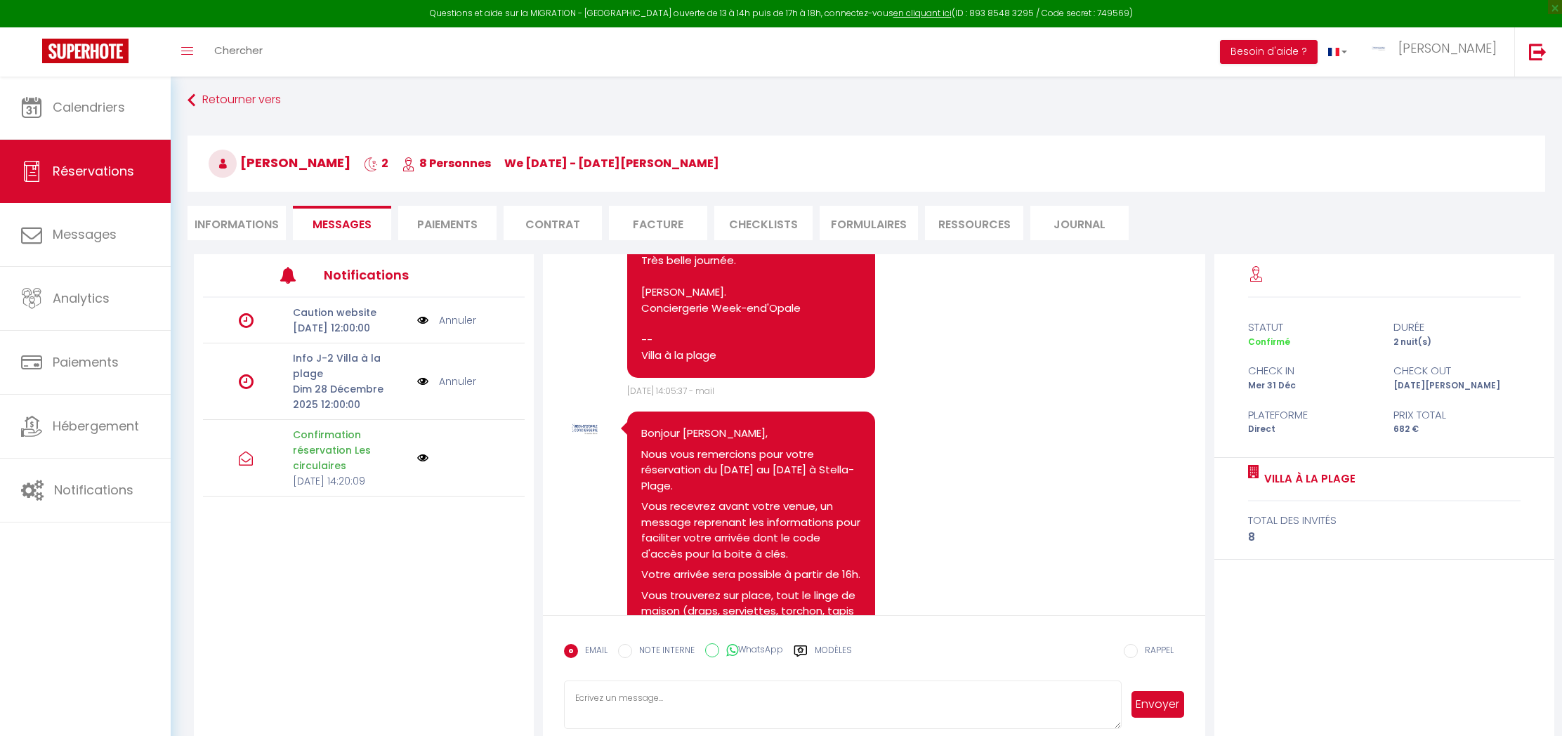
scroll to position [5, 0]
click at [85, 145] on link "Réservations" at bounding box center [85, 171] width 171 height 63
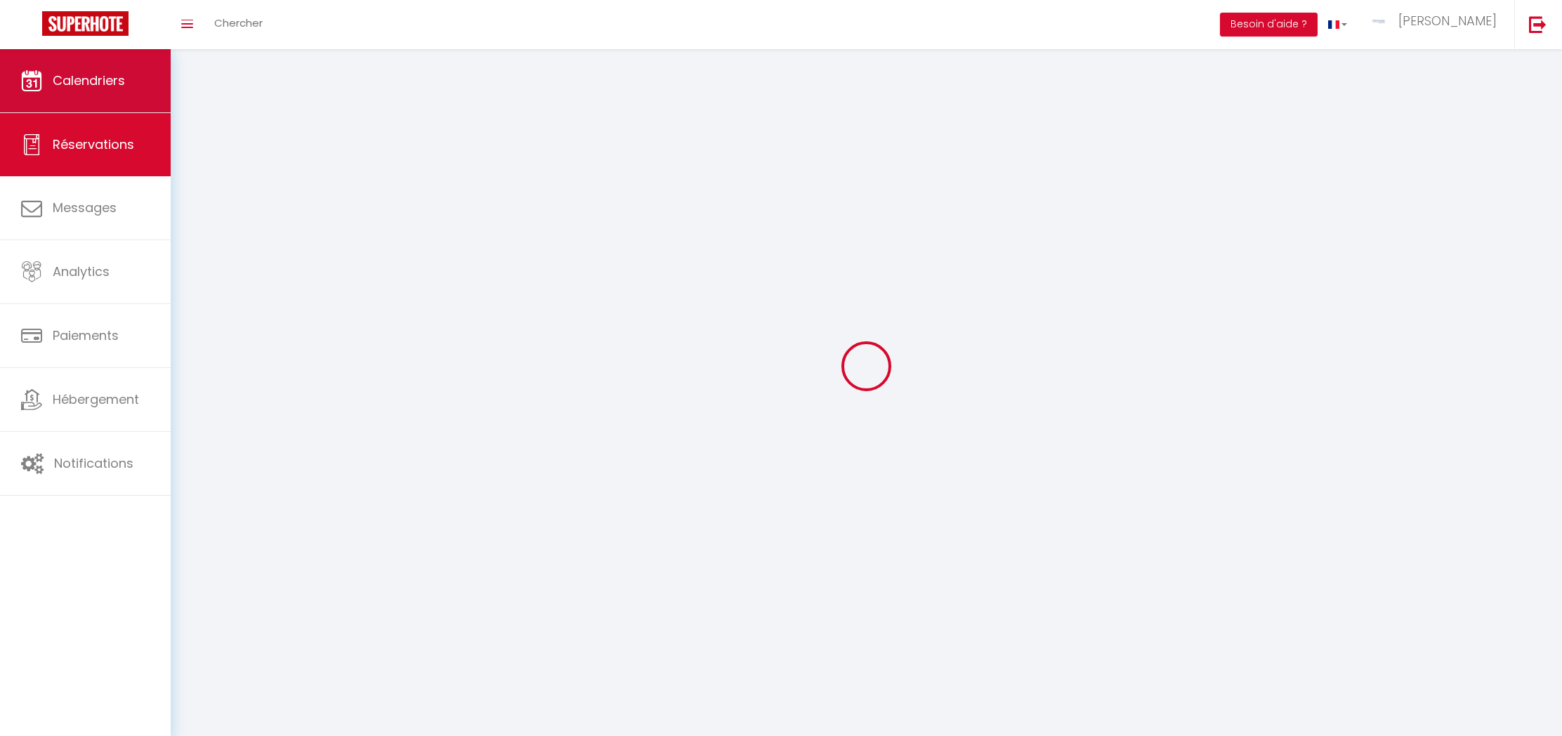
click at [93, 112] on link "Calendriers" at bounding box center [85, 80] width 171 height 63
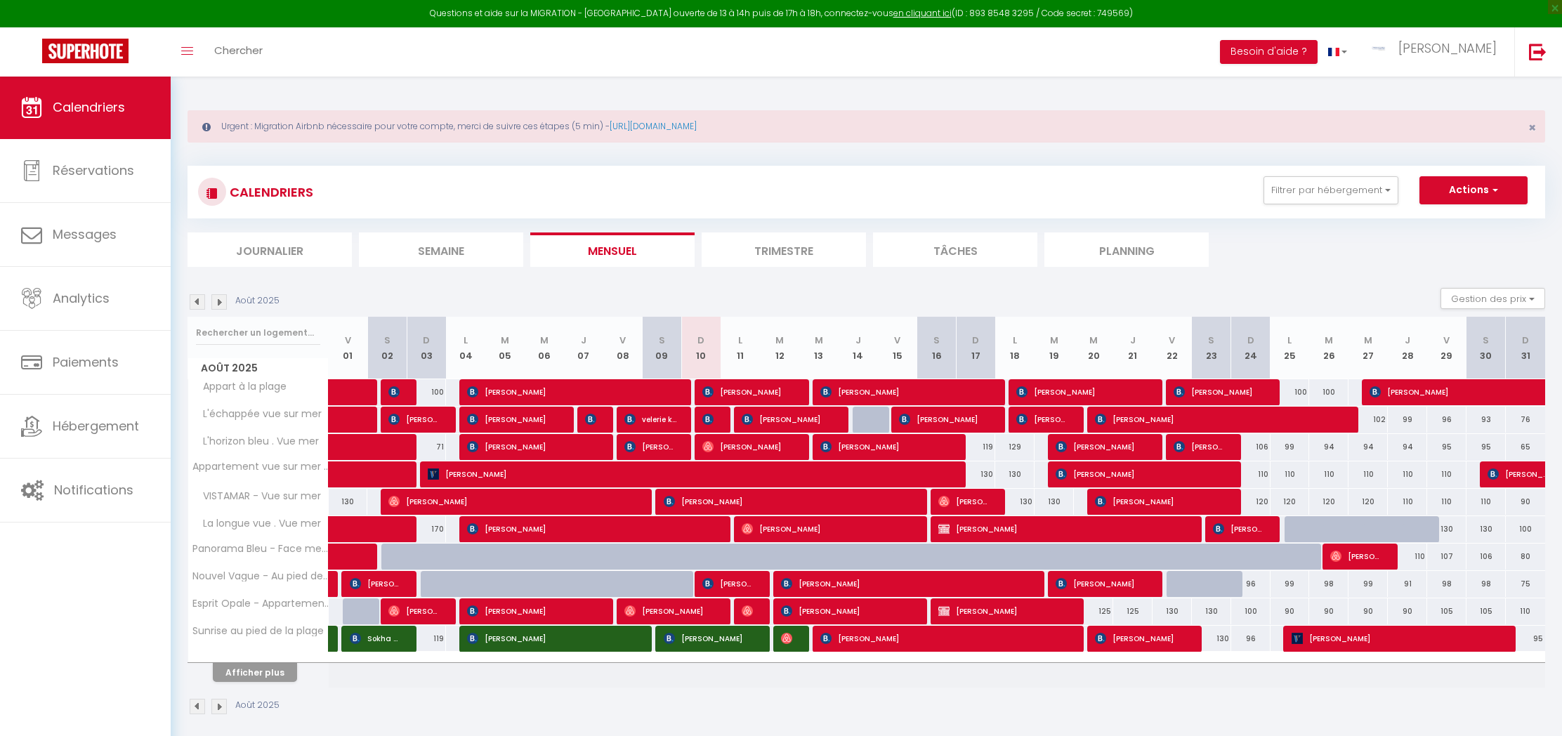
click at [279, 671] on button "Afficher plus" at bounding box center [255, 672] width 84 height 19
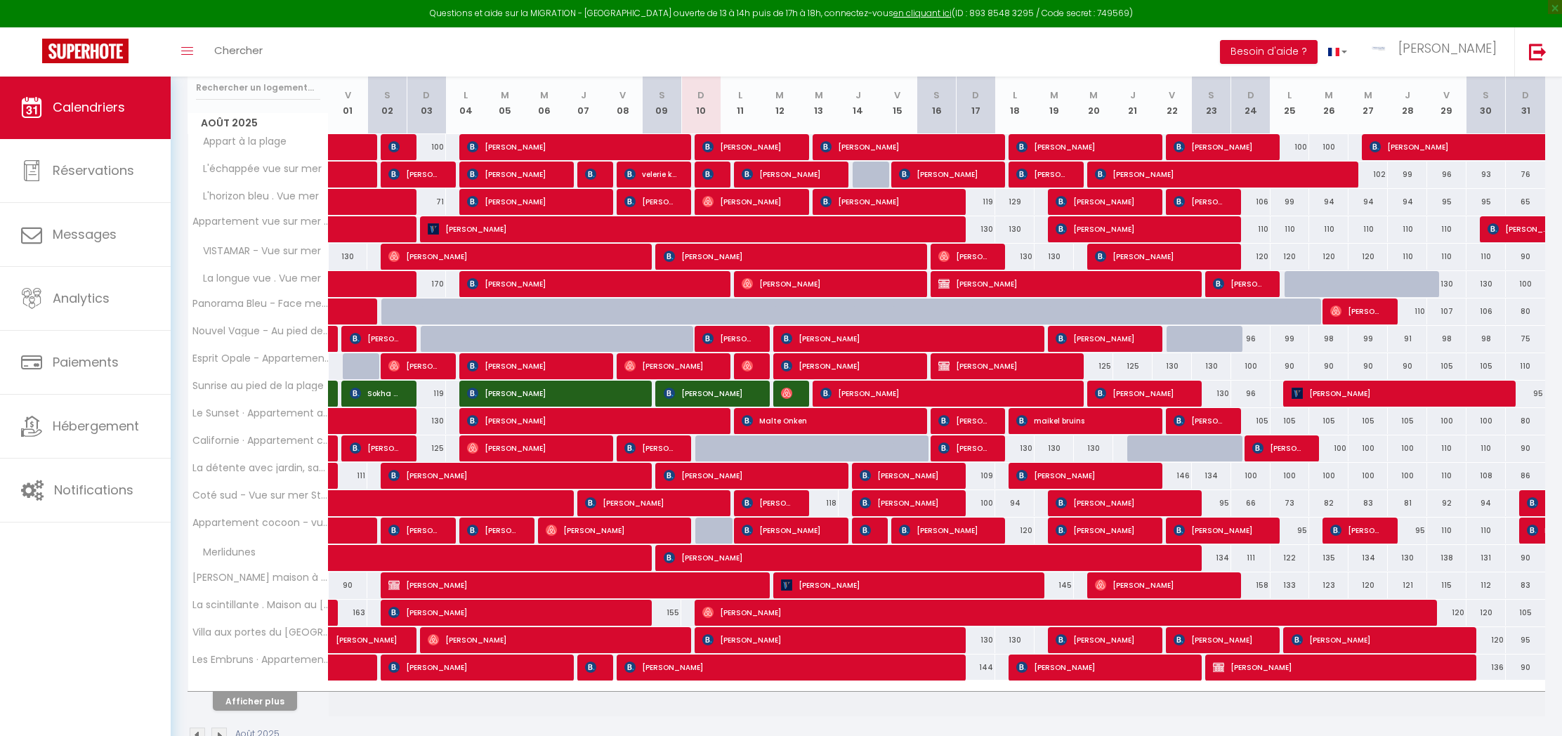
scroll to position [249, 0]
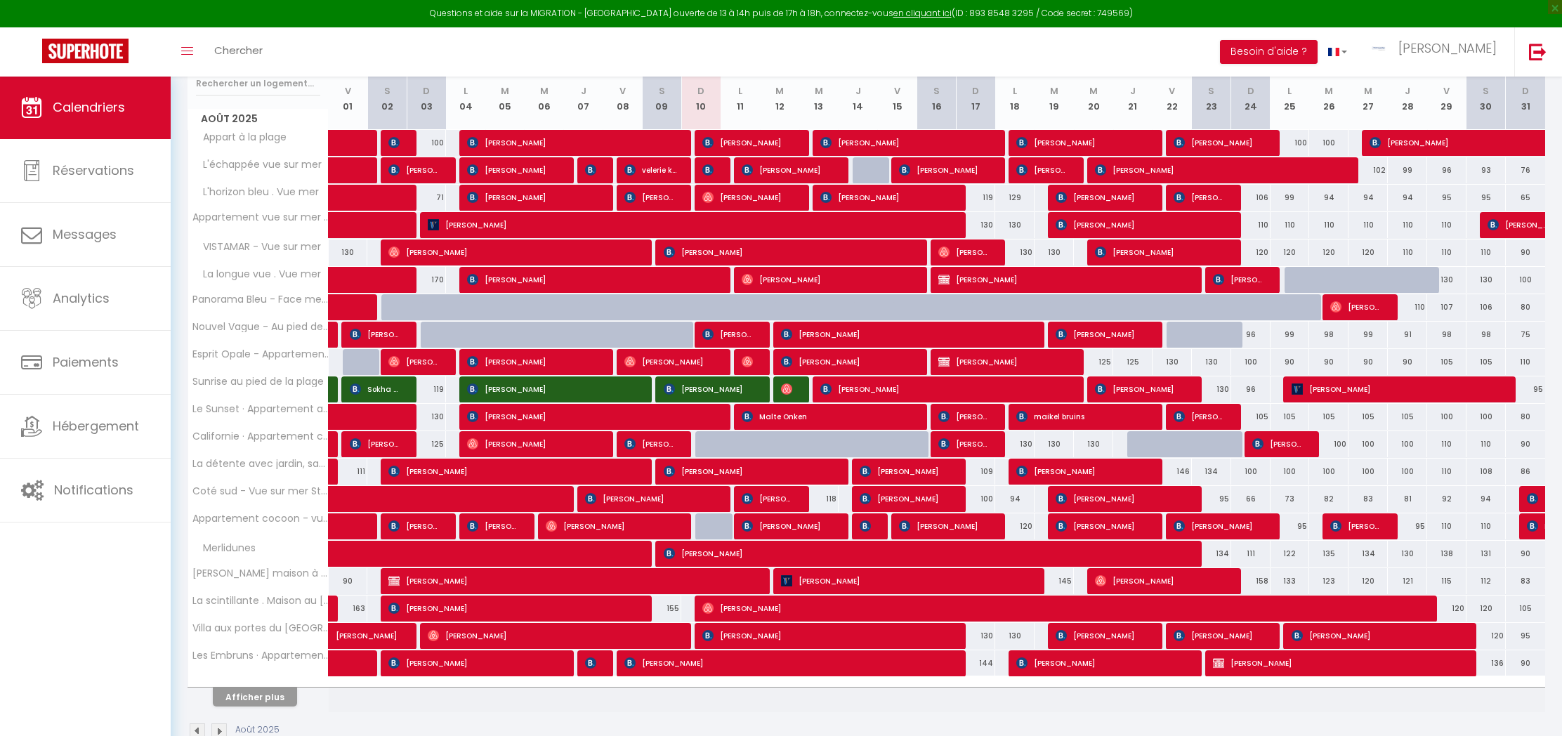
click at [251, 697] on button "Afficher plus" at bounding box center [255, 697] width 84 height 19
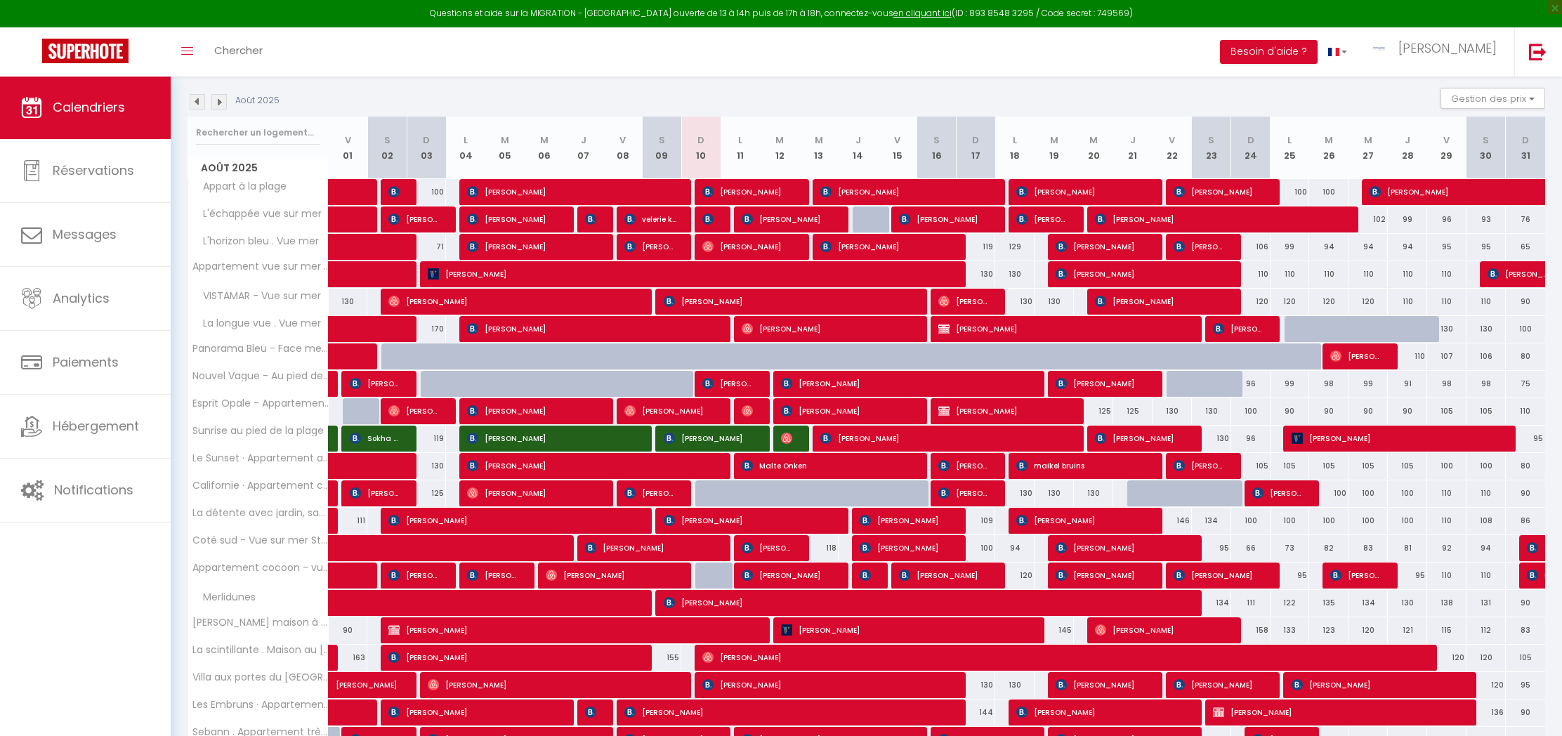
scroll to position [199, 0]
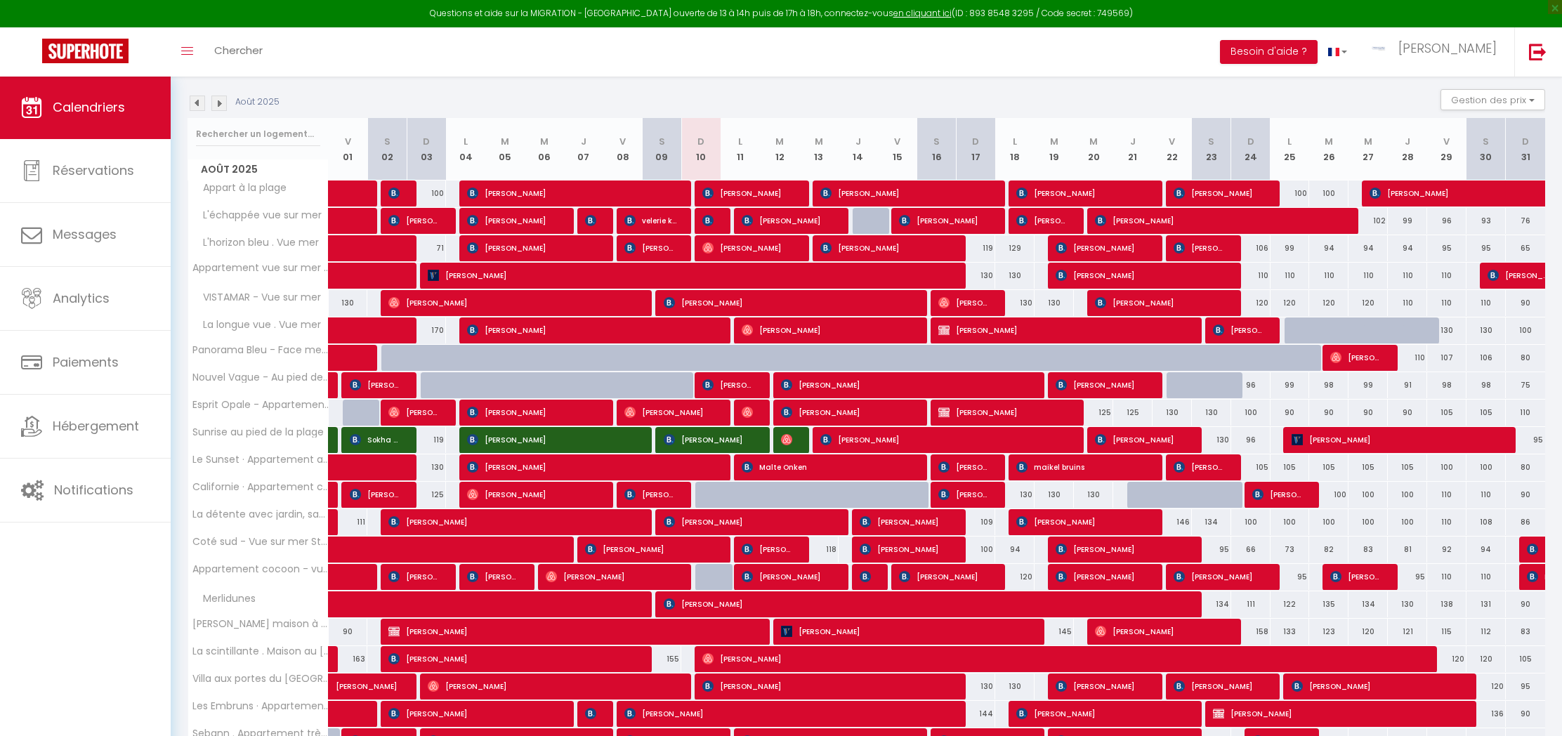
click at [770, 334] on span "[PERSON_NAME]" at bounding box center [827, 330] width 171 height 27
select select "OK"
select select "0"
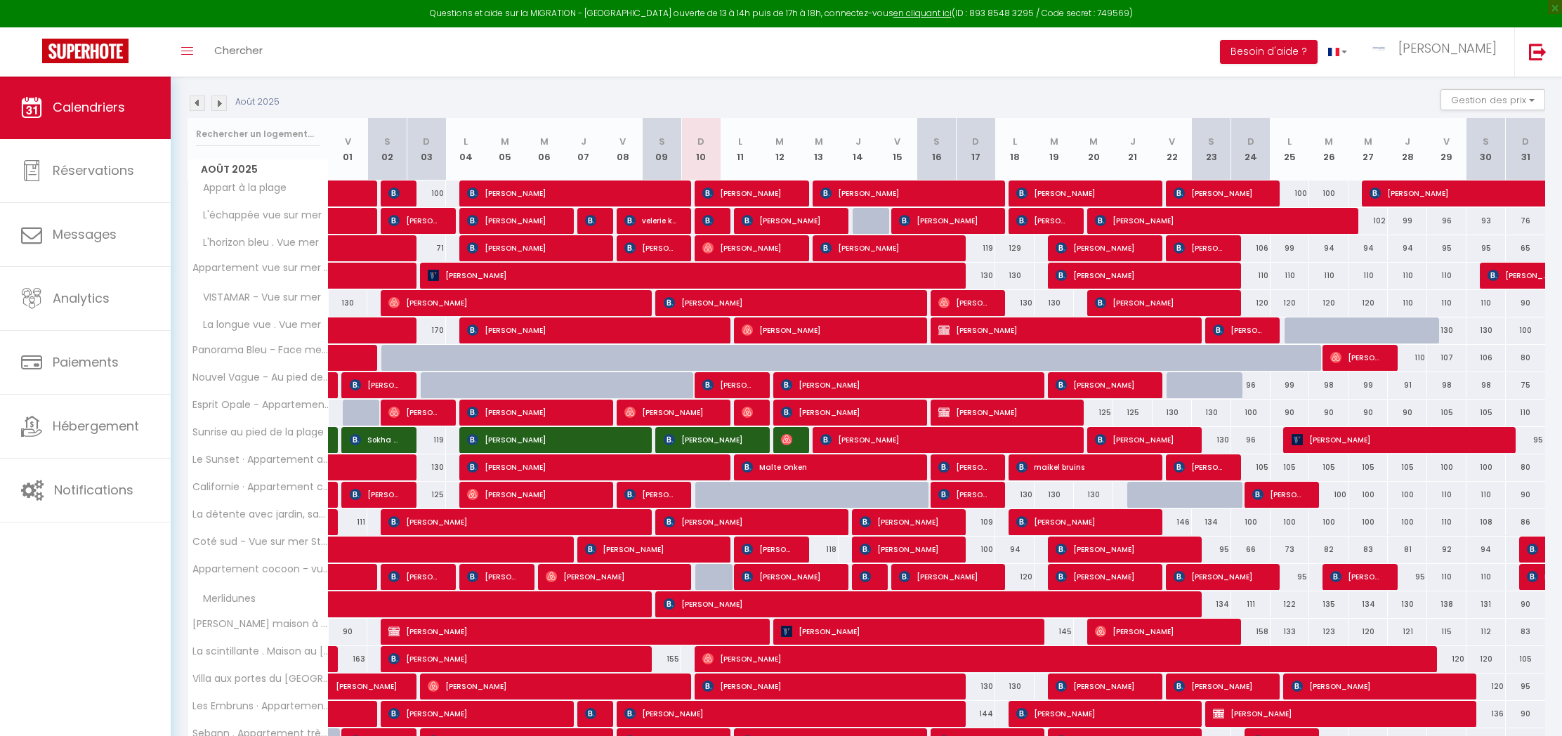
select select "1"
select select
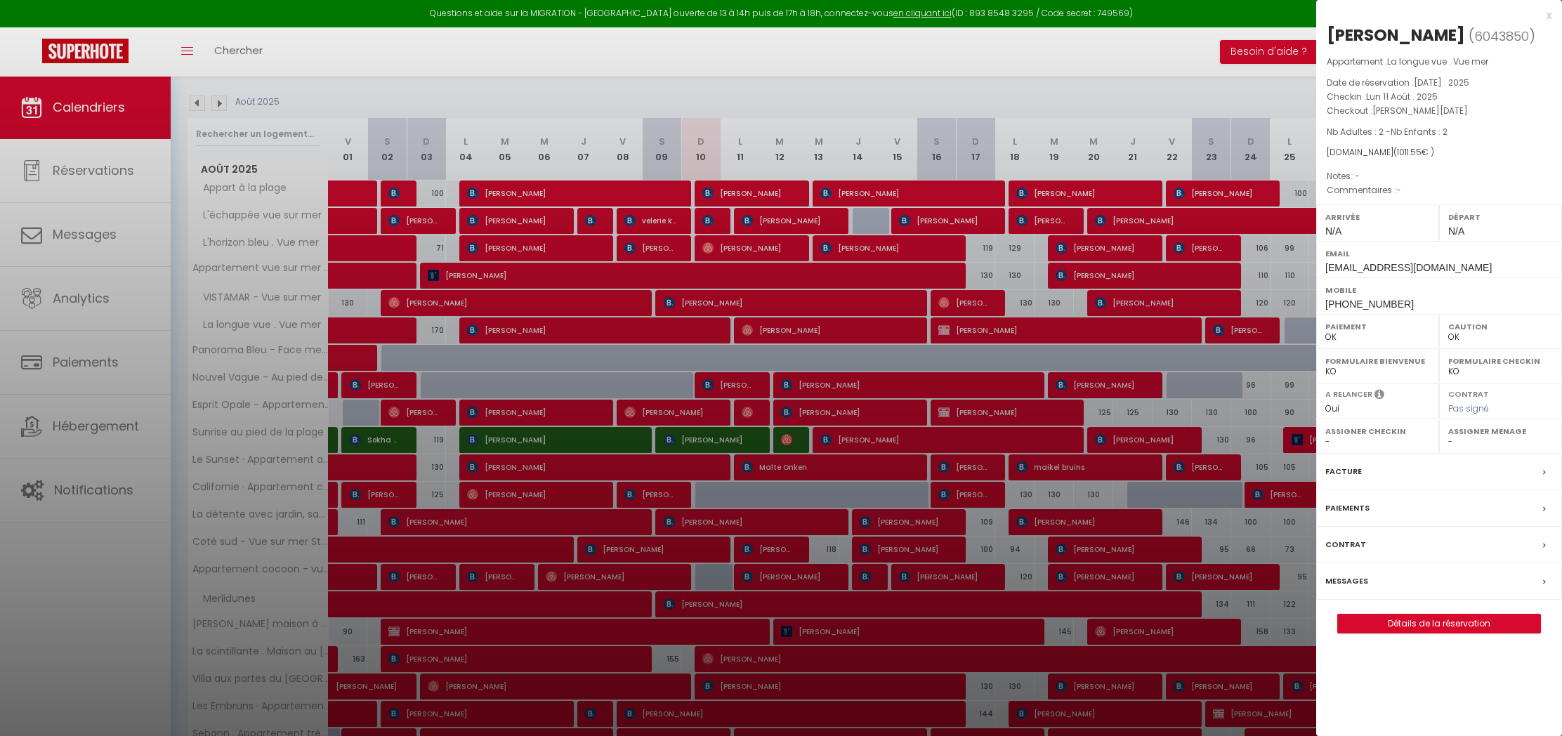
select select "5939"
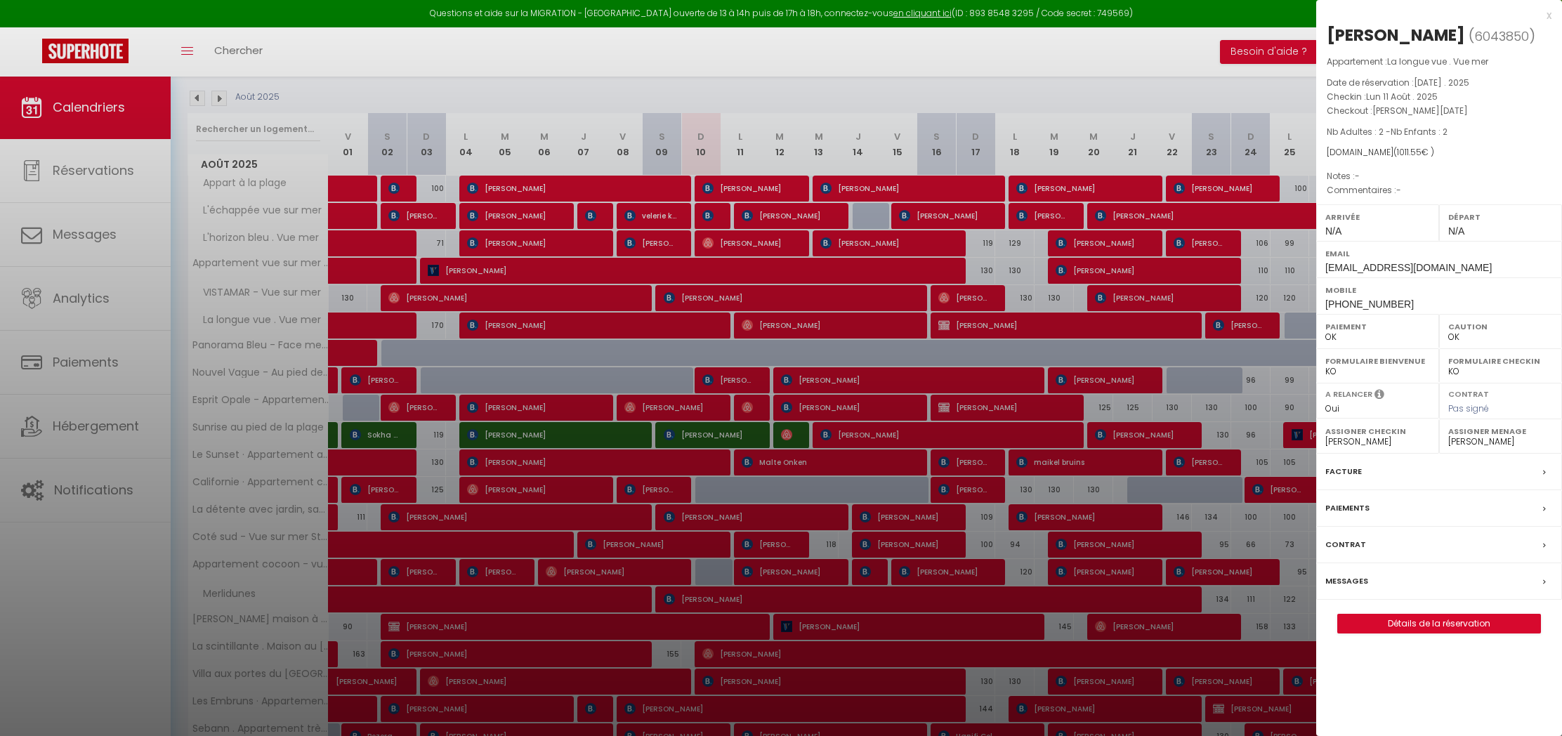
scroll to position [204, 0]
click at [1546, 15] on div "x" at bounding box center [1433, 15] width 235 height 17
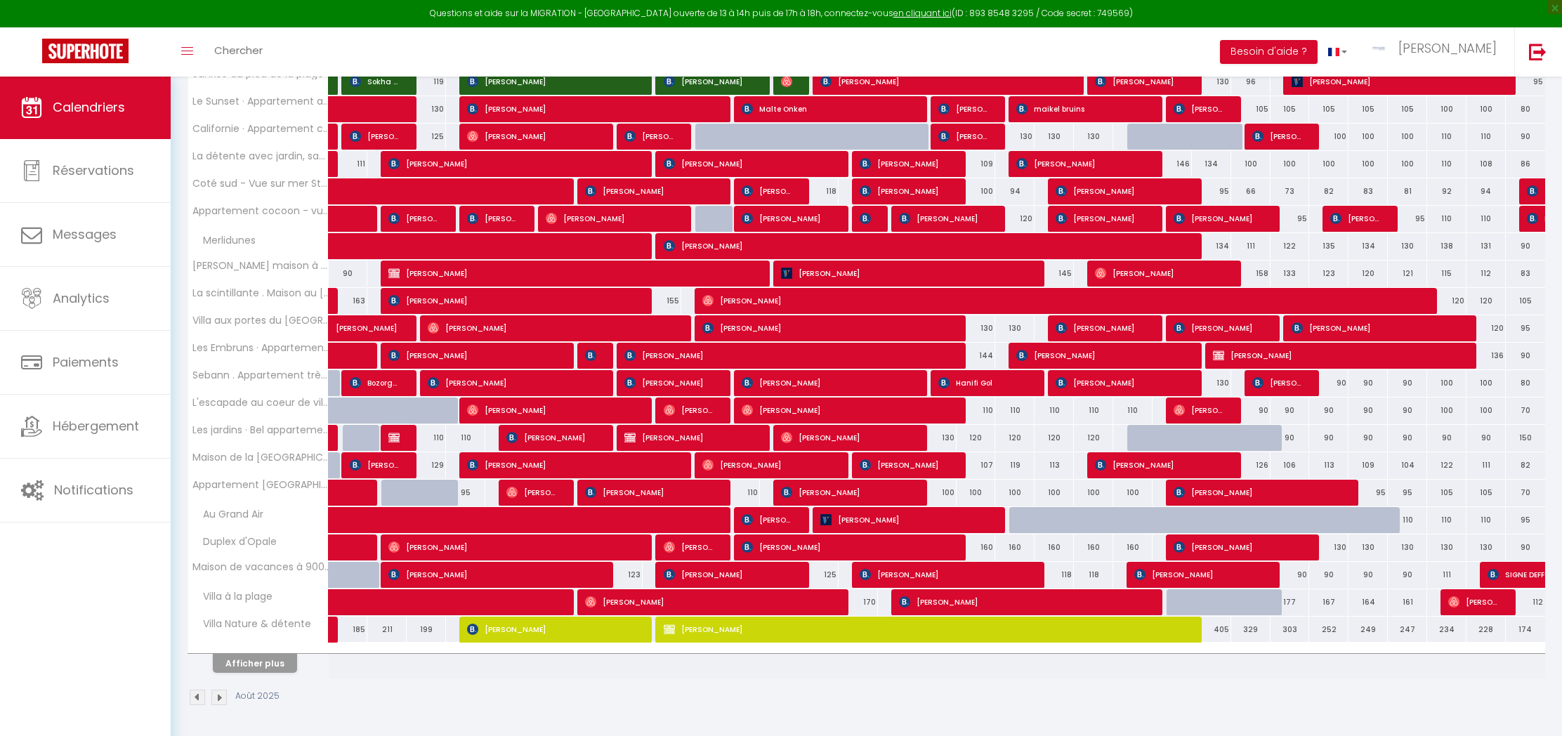
scroll to position [556, 0]
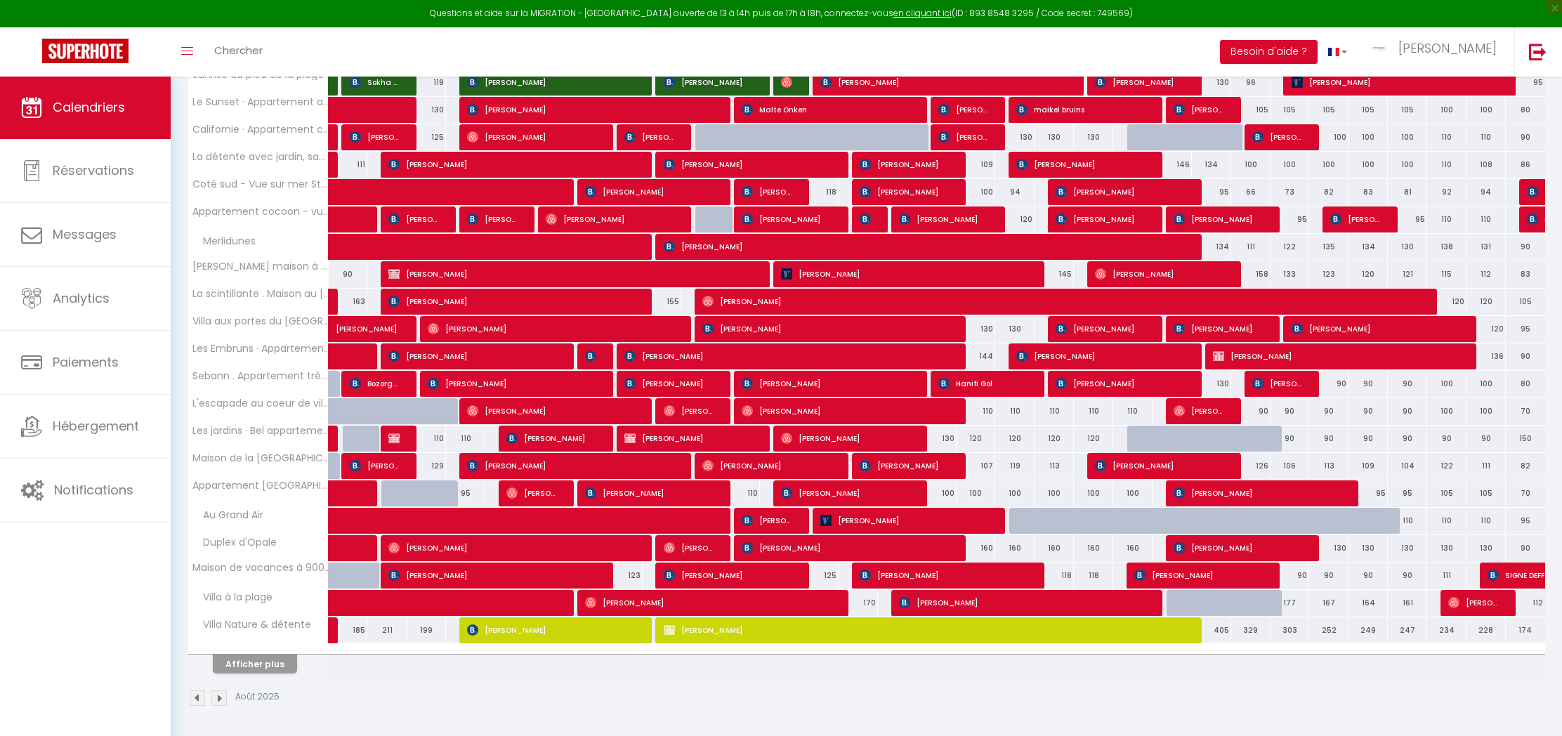
click at [251, 665] on button "Afficher plus" at bounding box center [255, 664] width 84 height 19
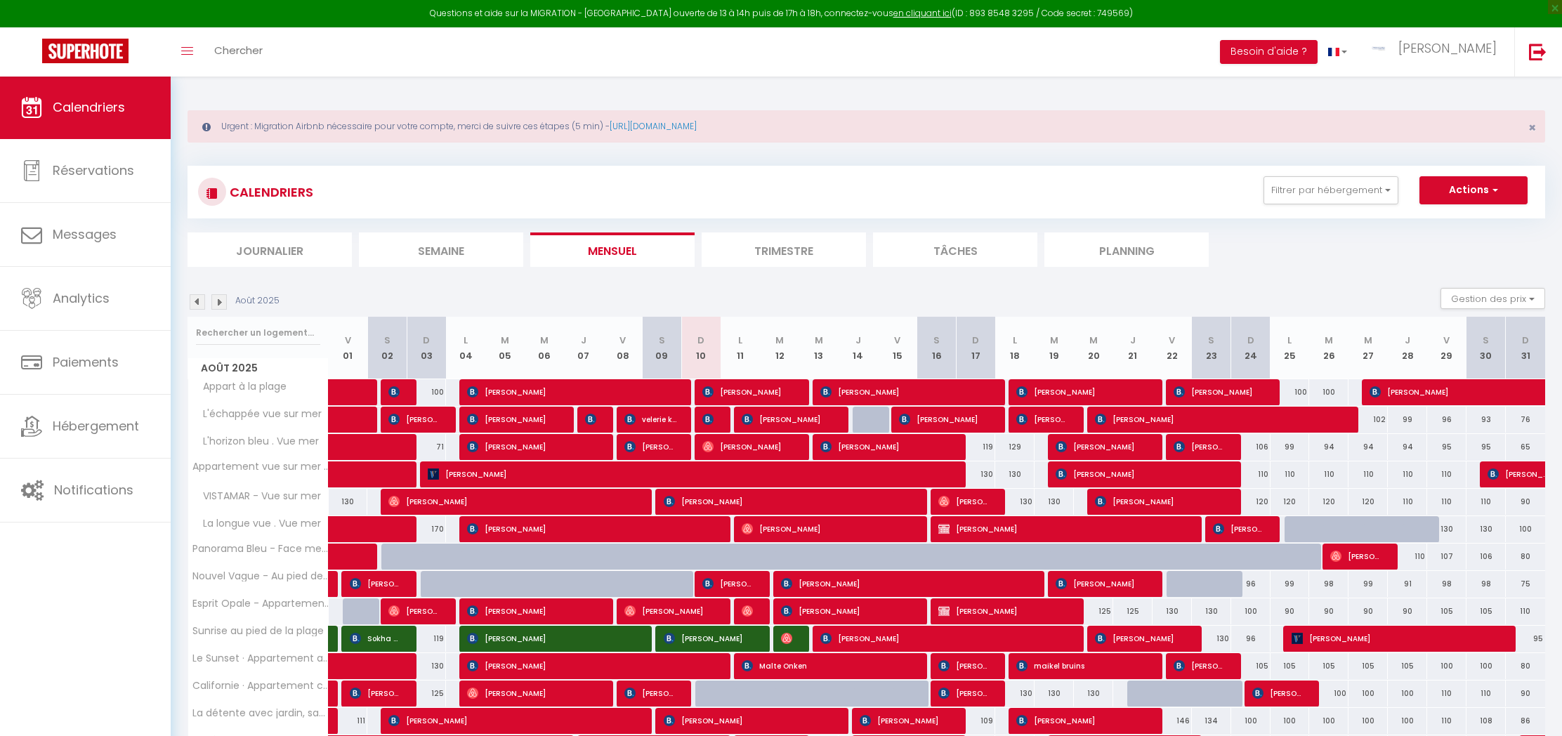
scroll to position [0, 0]
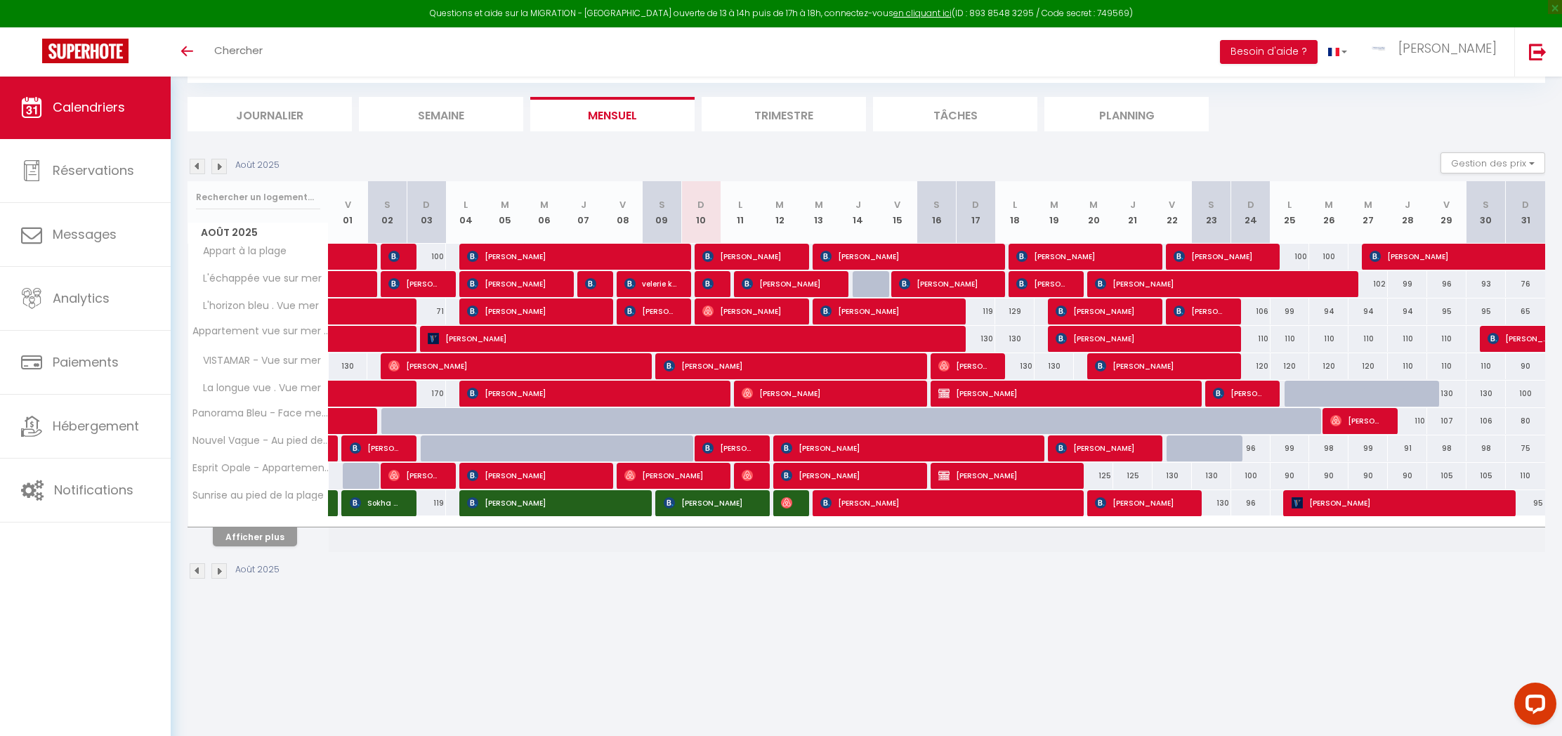
click at [264, 534] on button "Afficher plus" at bounding box center [255, 536] width 84 height 19
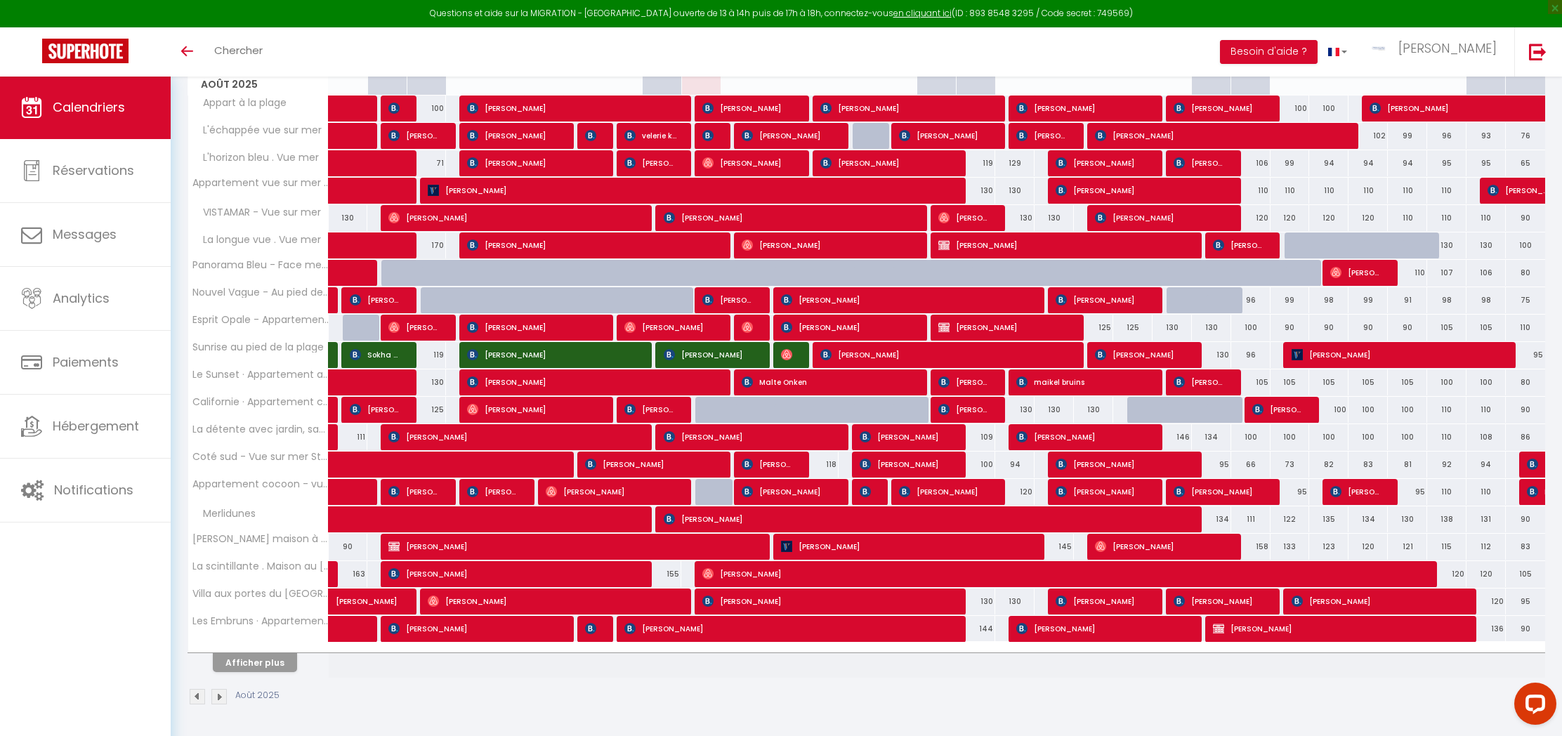
scroll to position [223, 0]
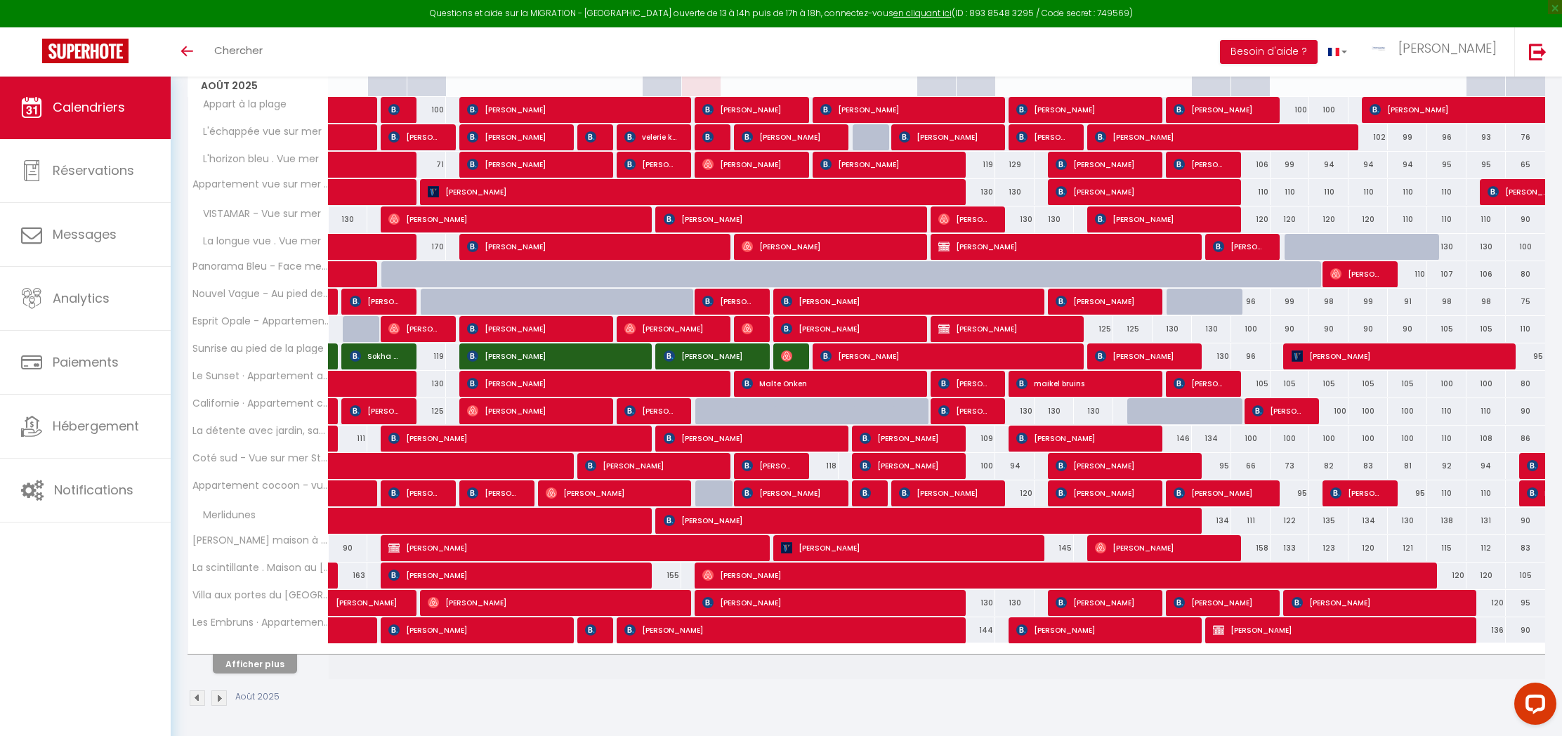
click at [249, 671] on button "Afficher plus" at bounding box center [255, 664] width 84 height 19
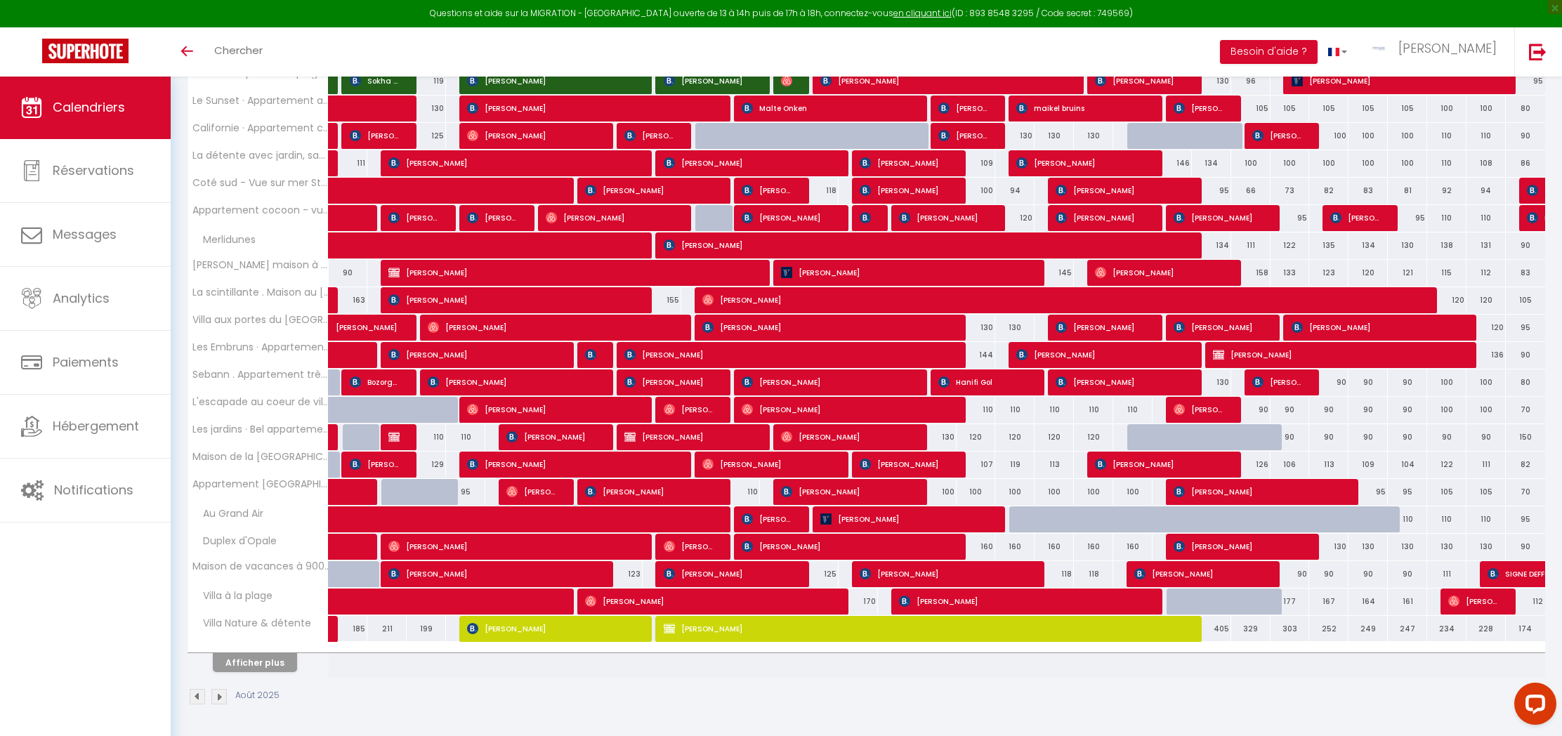
scroll to position [497, 0]
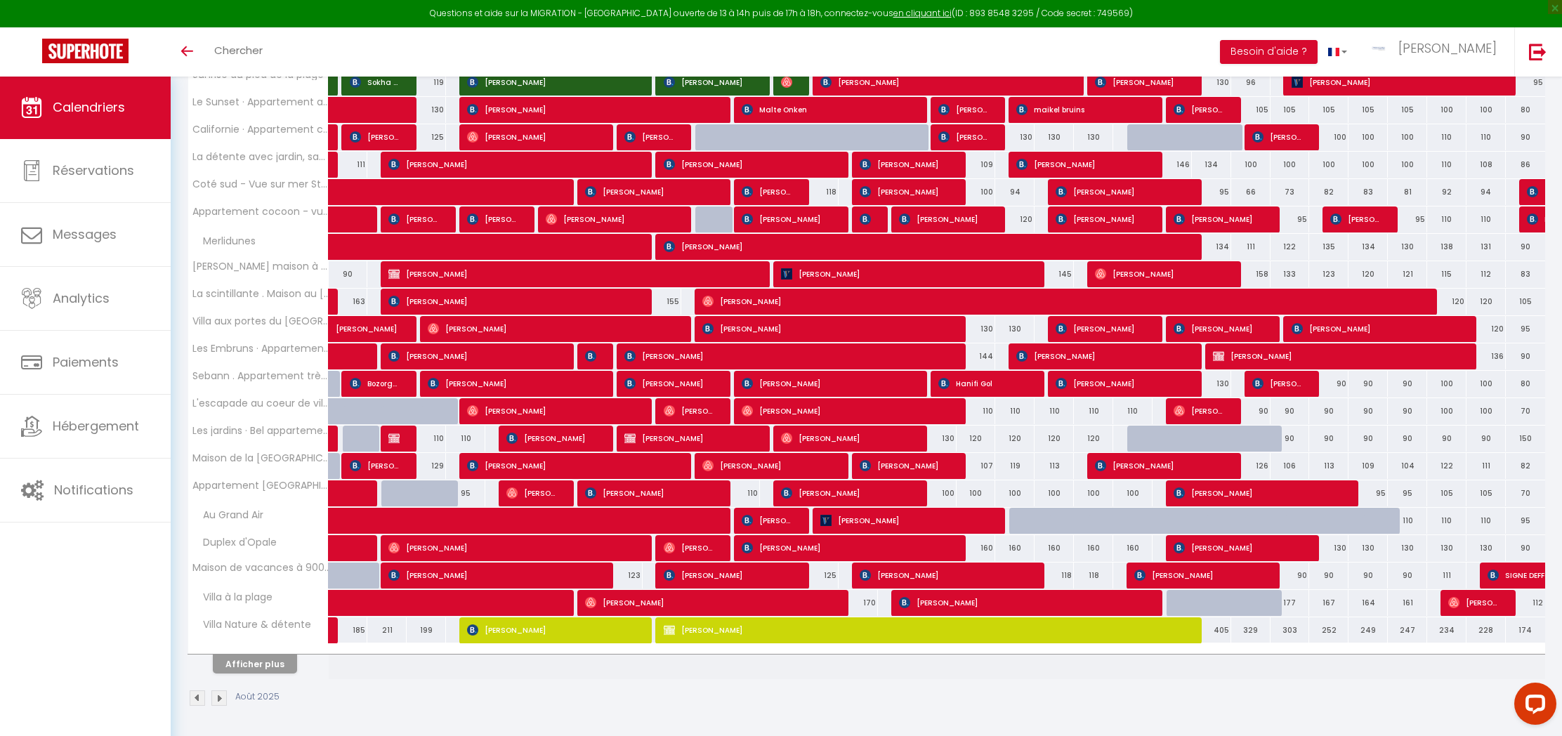
click at [268, 673] on button "Afficher plus" at bounding box center [255, 664] width 84 height 19
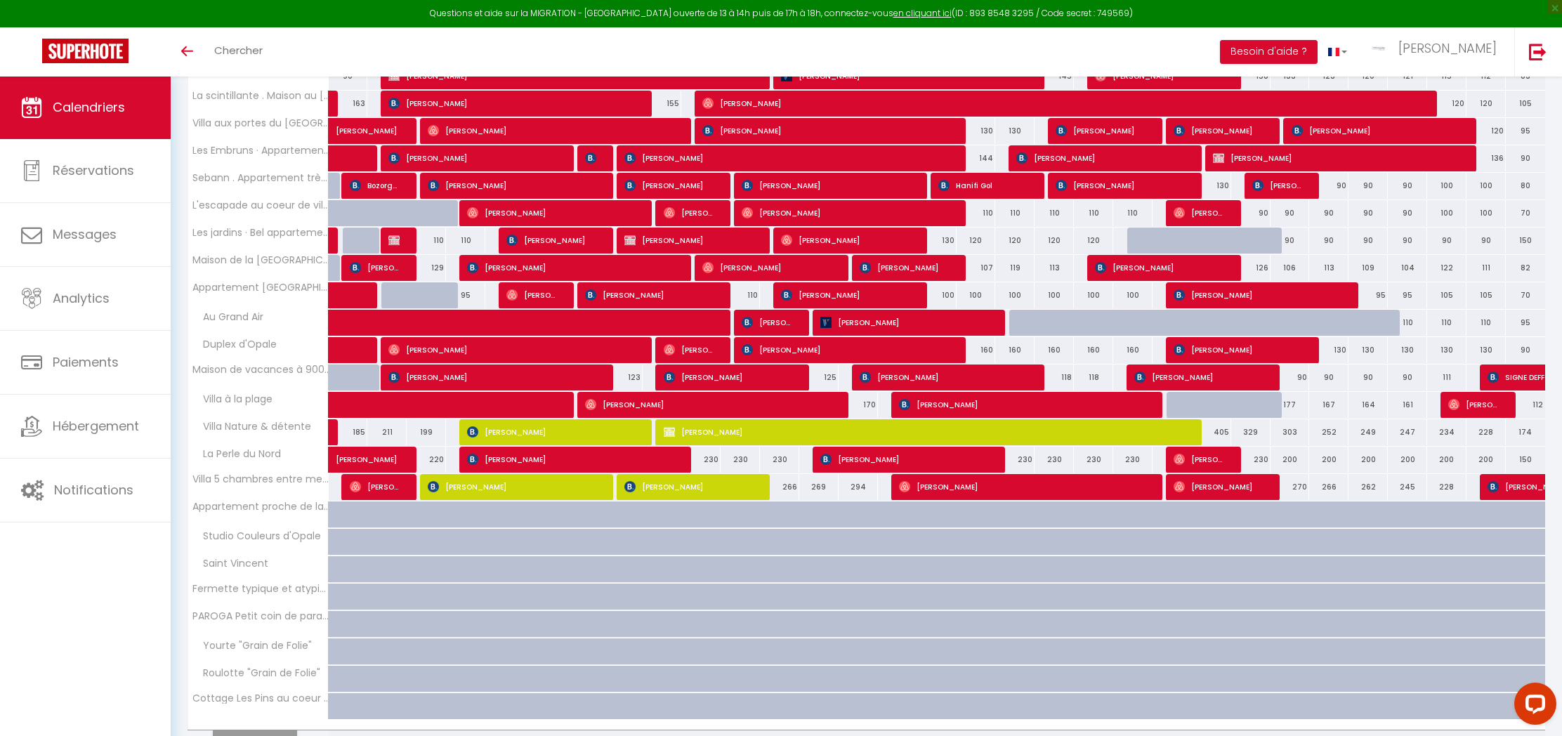
scroll to position [717, 0]
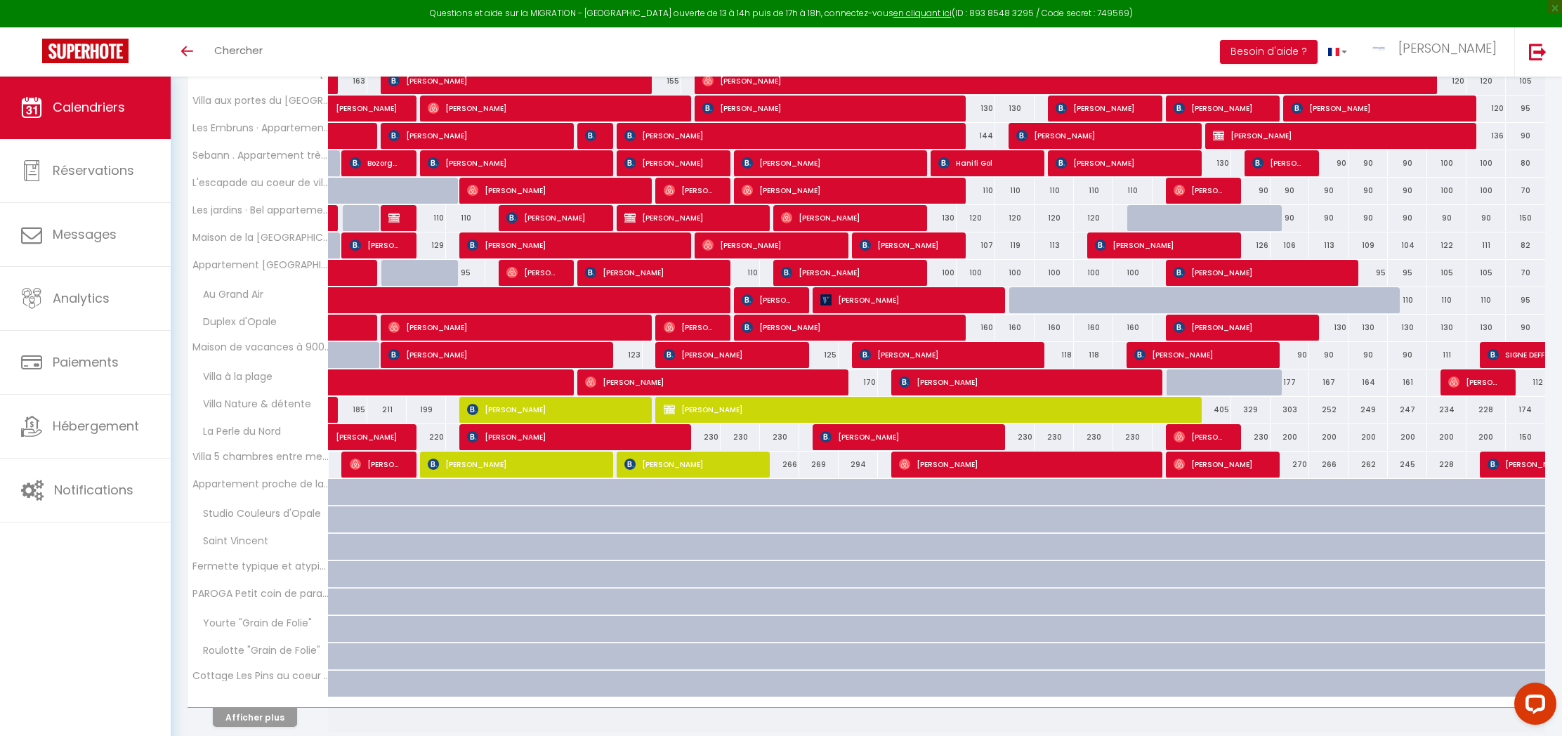
click at [709, 435] on div "230" at bounding box center [700, 437] width 39 height 26
type input "230"
type input "Dim 10 Août 2025"
type input "Lun 11 Août 2025"
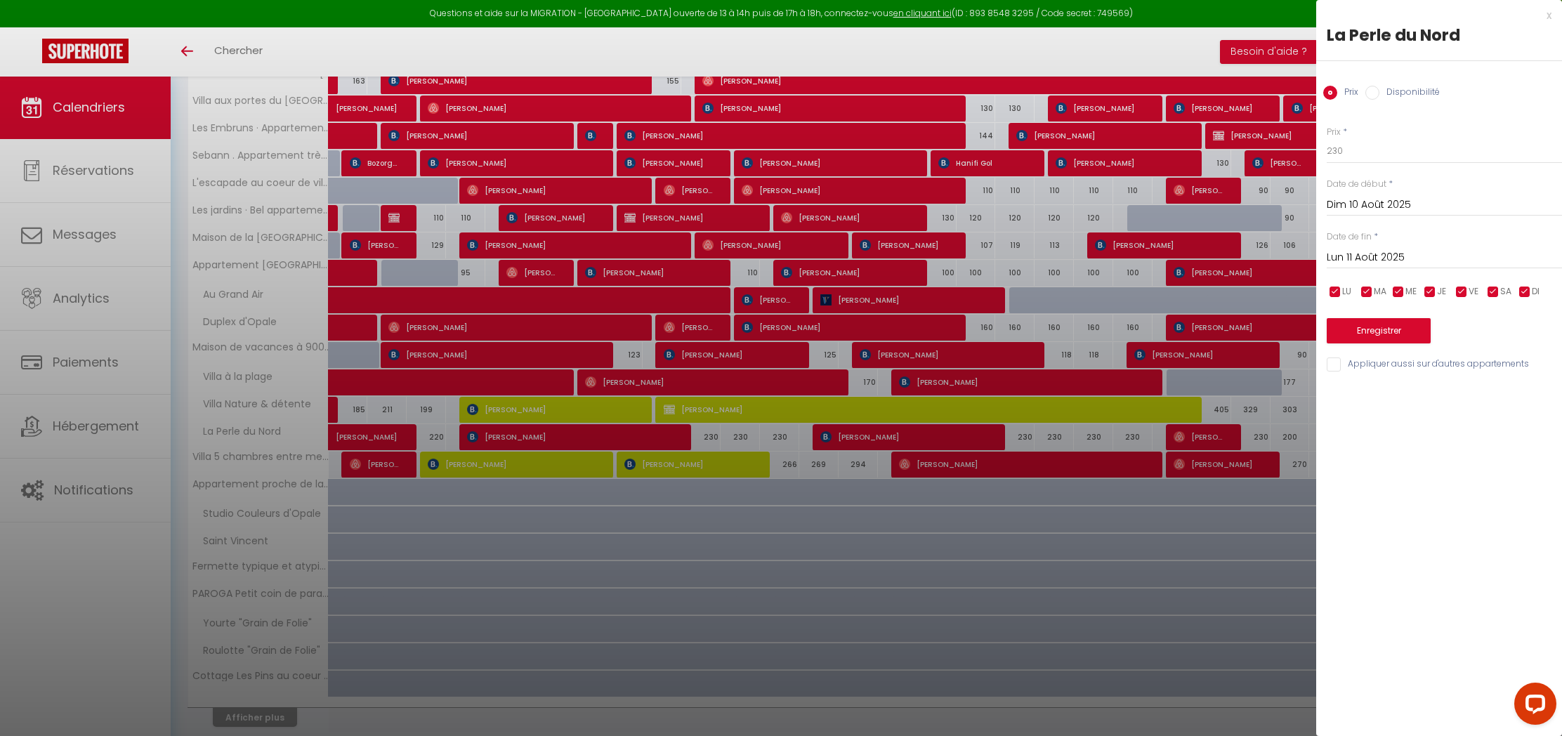
click at [1365, 90] on input "Disponibilité" at bounding box center [1372, 93] width 14 height 14
radio input "true"
radio input "false"
select select "0"
click at [1370, 336] on button "Enregistrer" at bounding box center [1379, 332] width 104 height 25
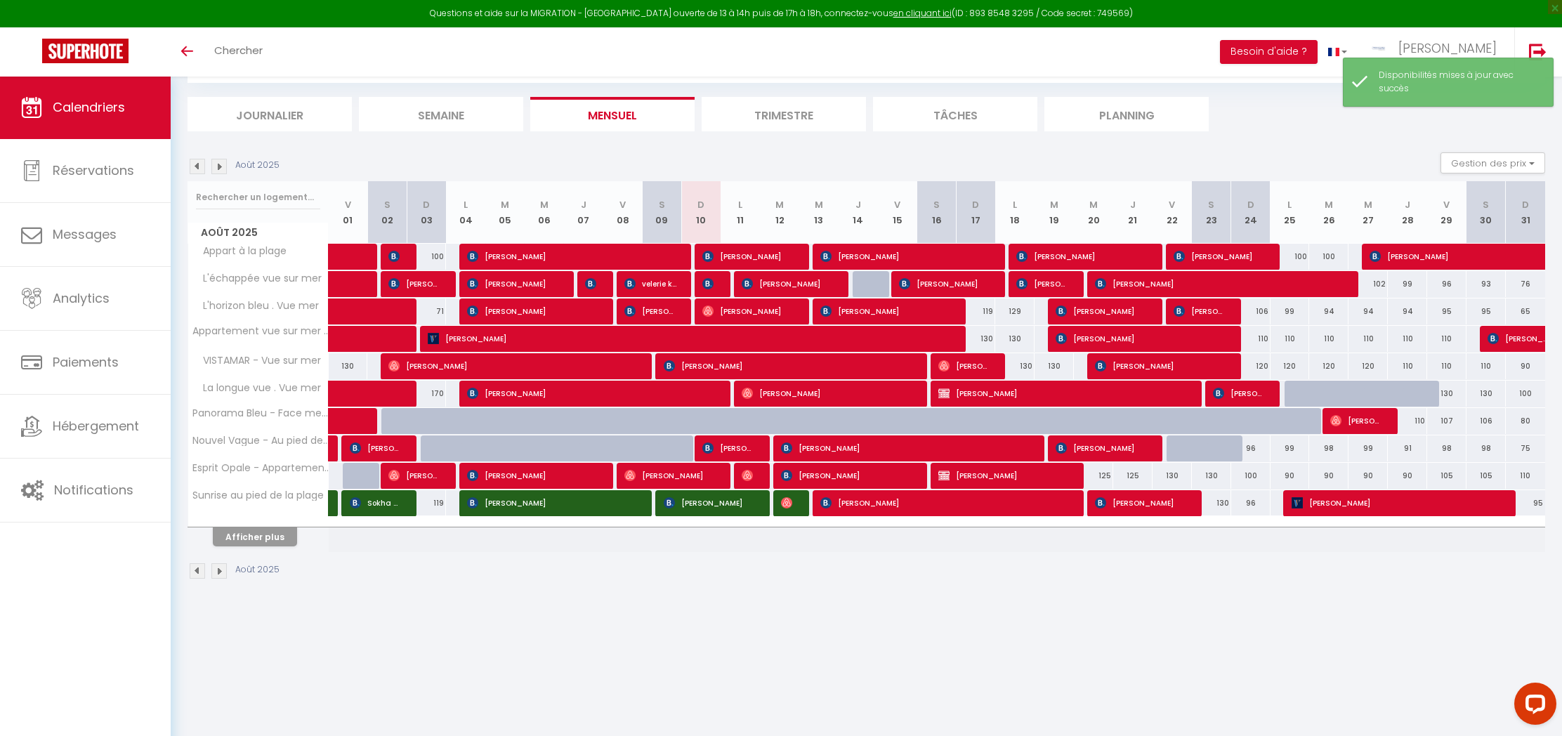
scroll to position [76, 0]
drag, startPoint x: 251, startPoint y: 533, endPoint x: 449, endPoint y: 457, distance: 212.4
click at [261, 527] on div "Afficher plus" at bounding box center [254, 537] width 147 height 20
drag, startPoint x: 280, startPoint y: 535, endPoint x: 356, endPoint y: 501, distance: 83.7
click at [279, 535] on button "Afficher plus" at bounding box center [255, 536] width 84 height 19
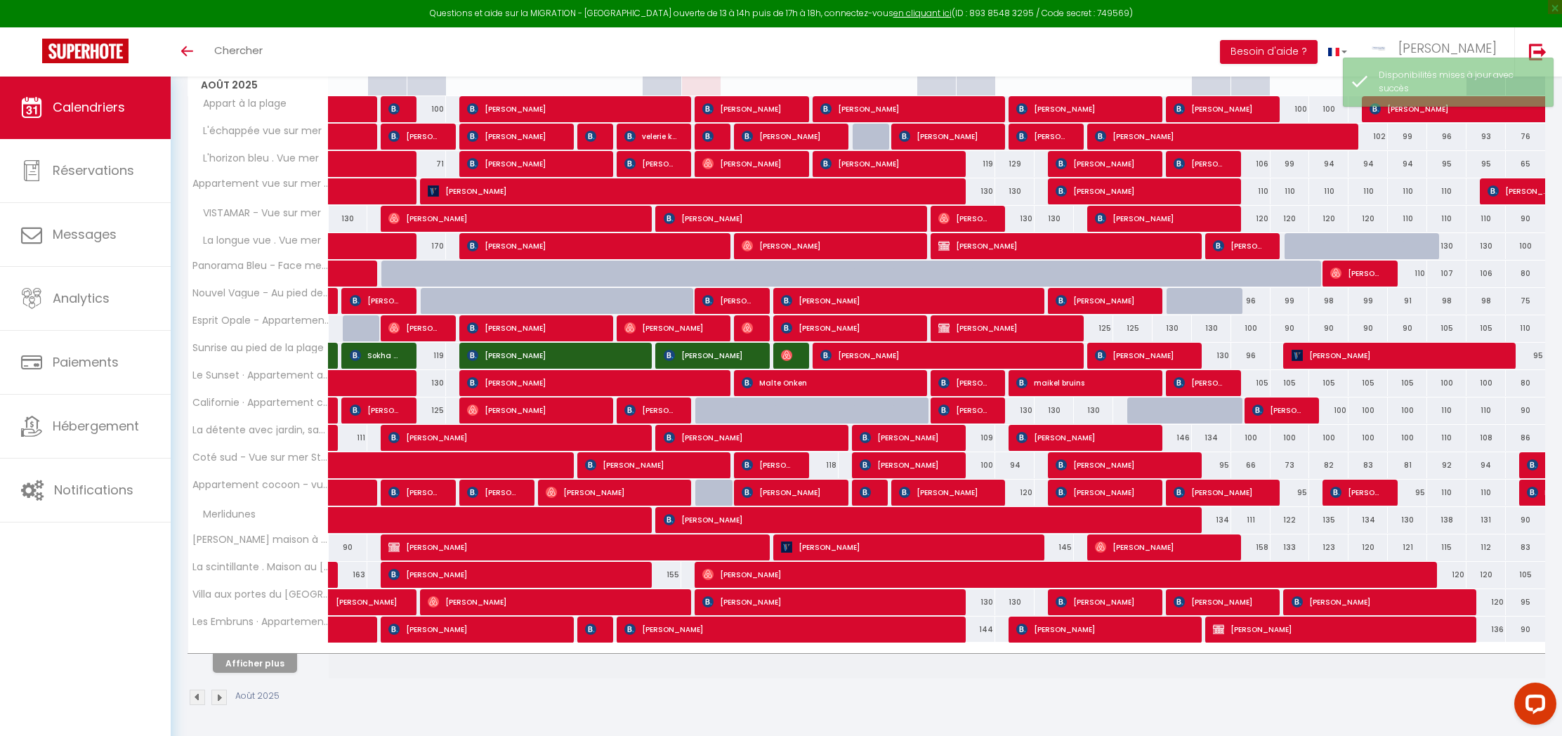
scroll to position [223, 0]
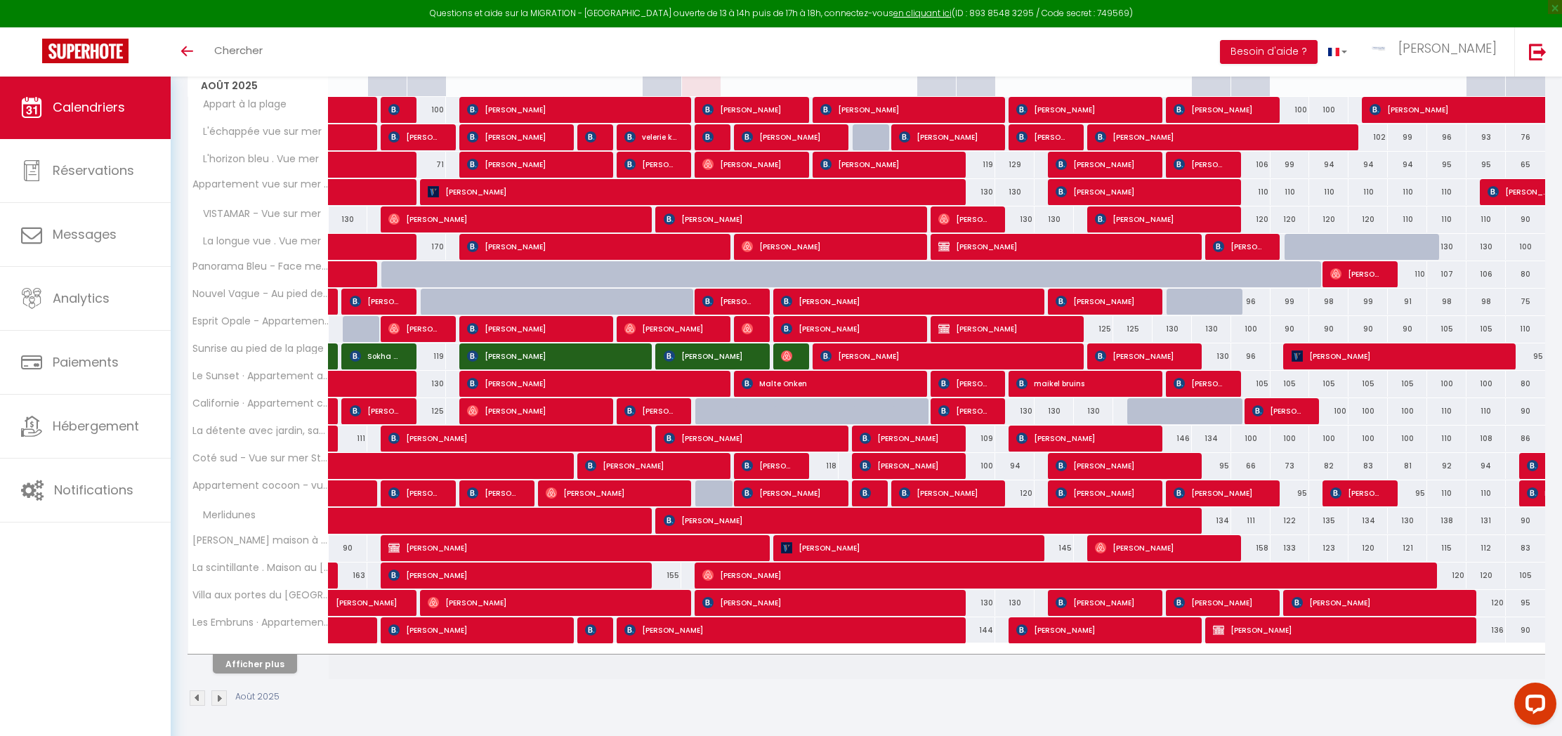
click at [252, 657] on button "Afficher plus" at bounding box center [255, 664] width 84 height 19
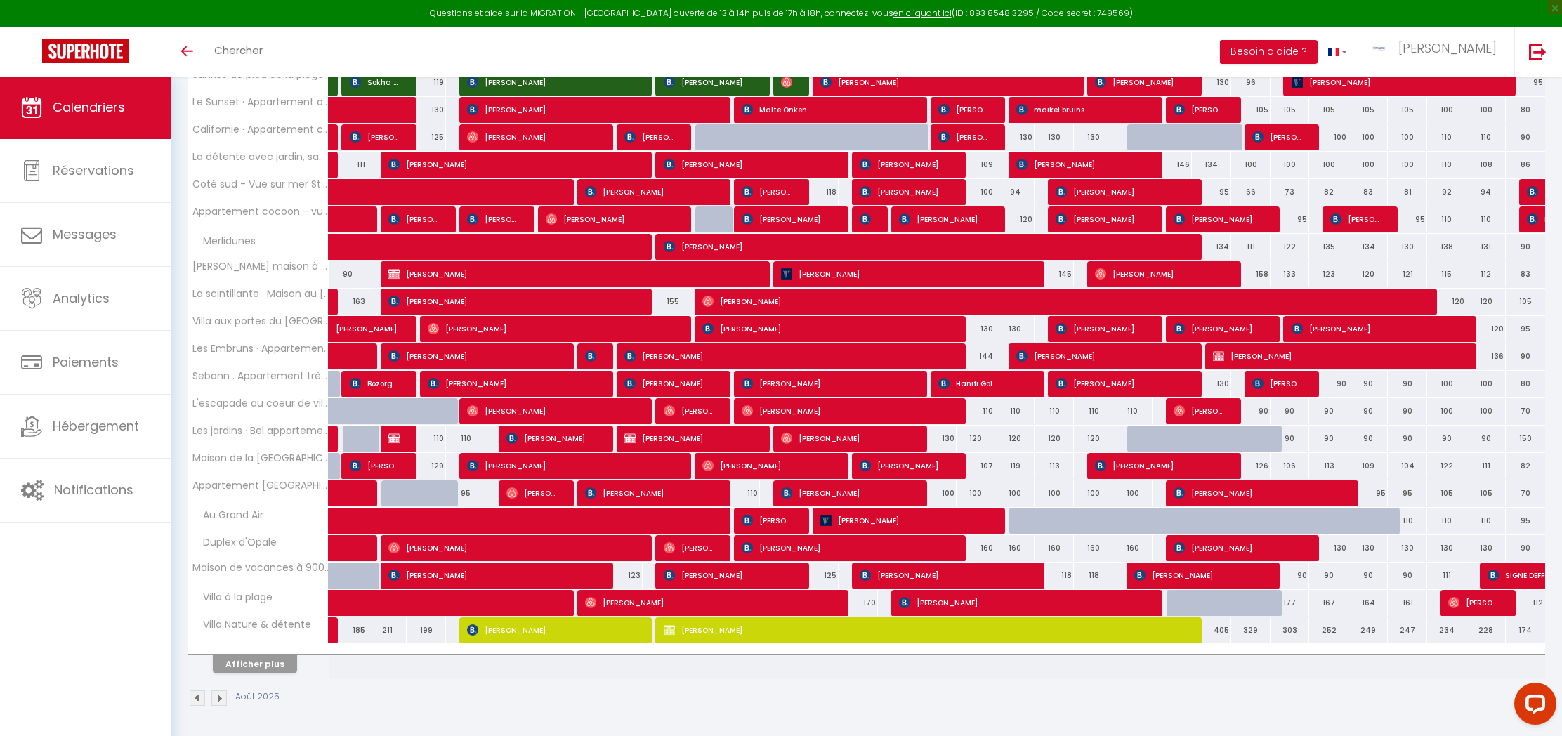
click at [256, 669] on button "Afficher plus" at bounding box center [255, 664] width 84 height 19
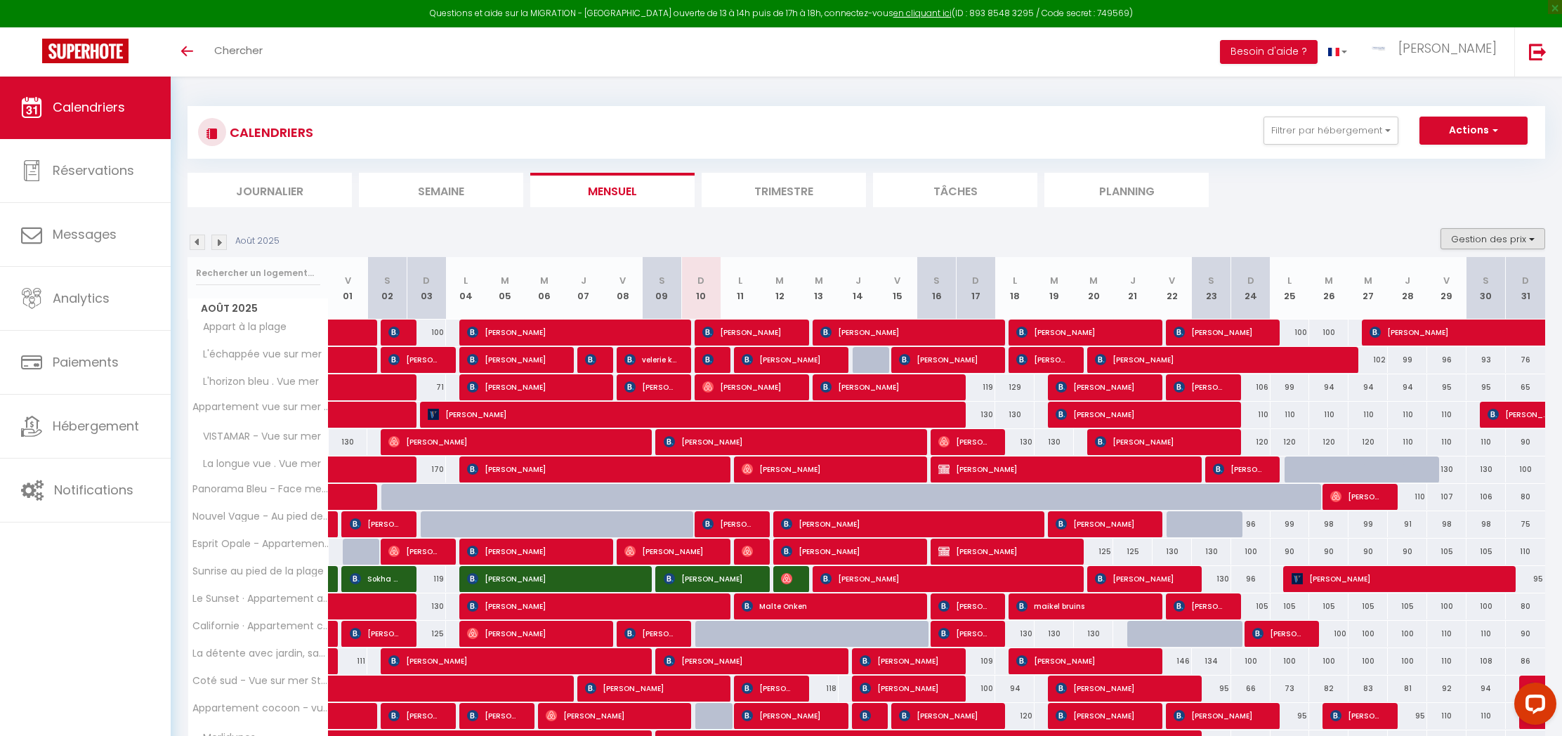
scroll to position [0, 0]
click at [1455, 237] on button "Gestion des prix" at bounding box center [1493, 238] width 105 height 21
click at [1426, 276] on input "Nb Nuits minimum" at bounding box center [1481, 282] width 126 height 14
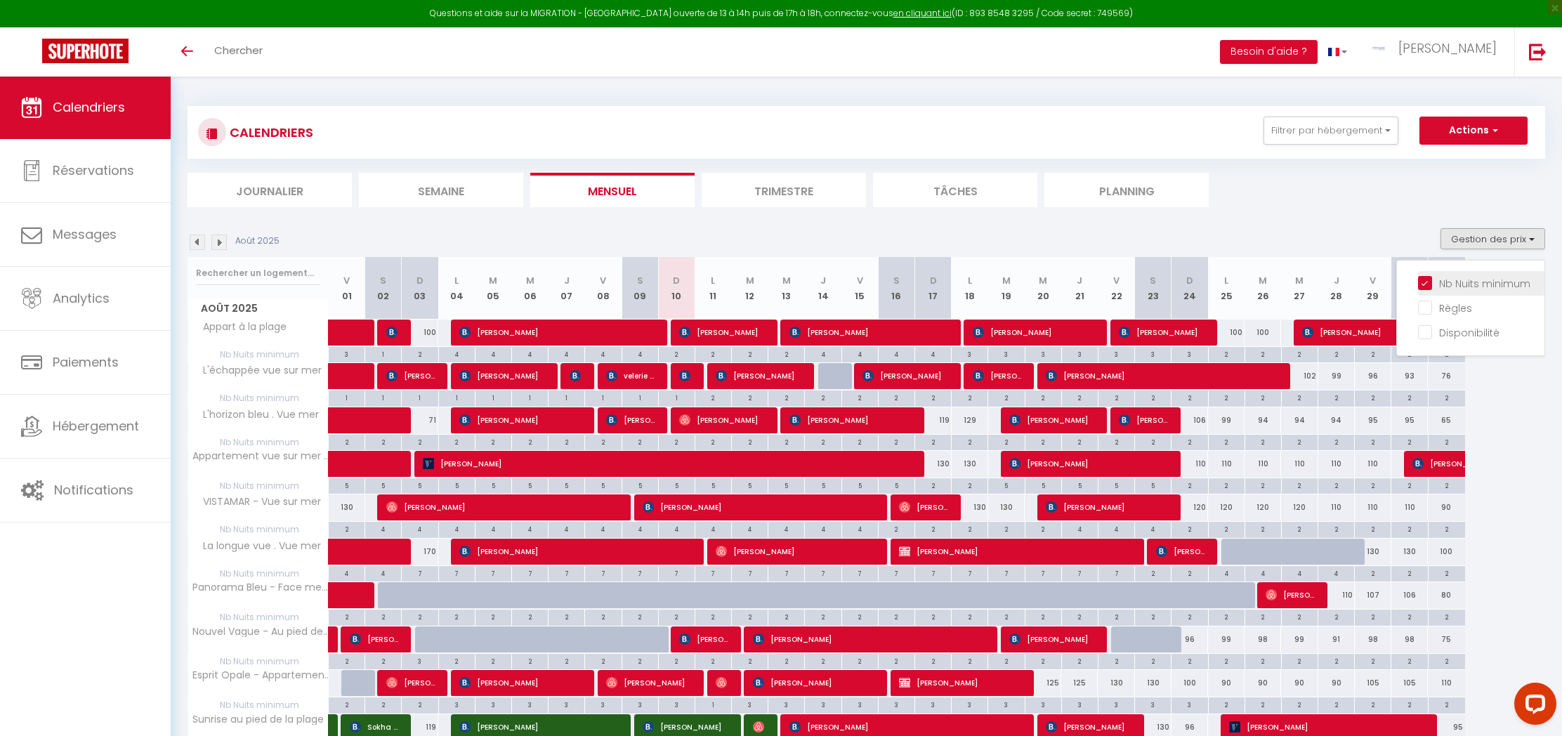
click at [1420, 280] on input "Nb Nuits minimum" at bounding box center [1481, 282] width 126 height 14
checkbox input "false"
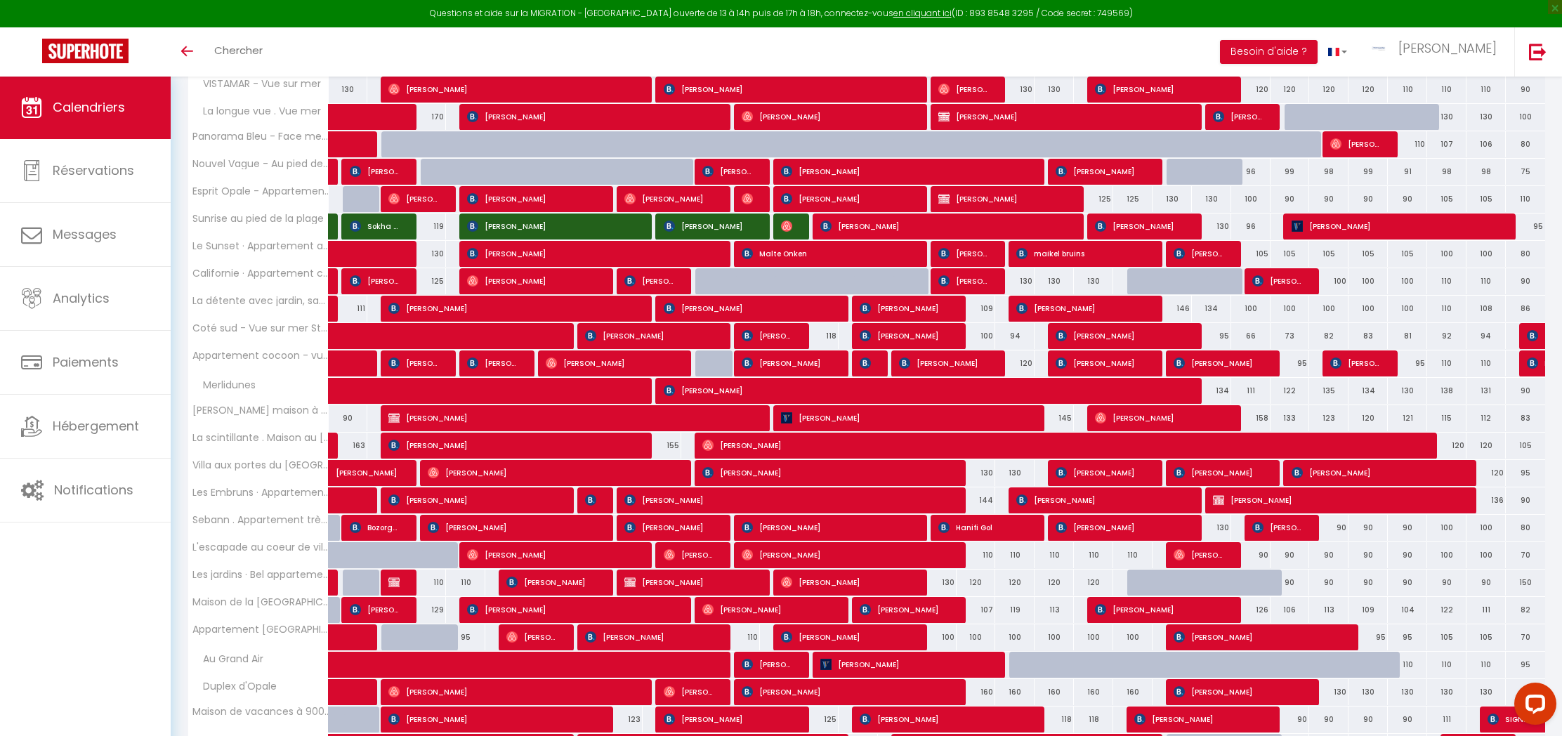
scroll to position [350, 0]
